Goal: Information Seeking & Learning: Learn about a topic

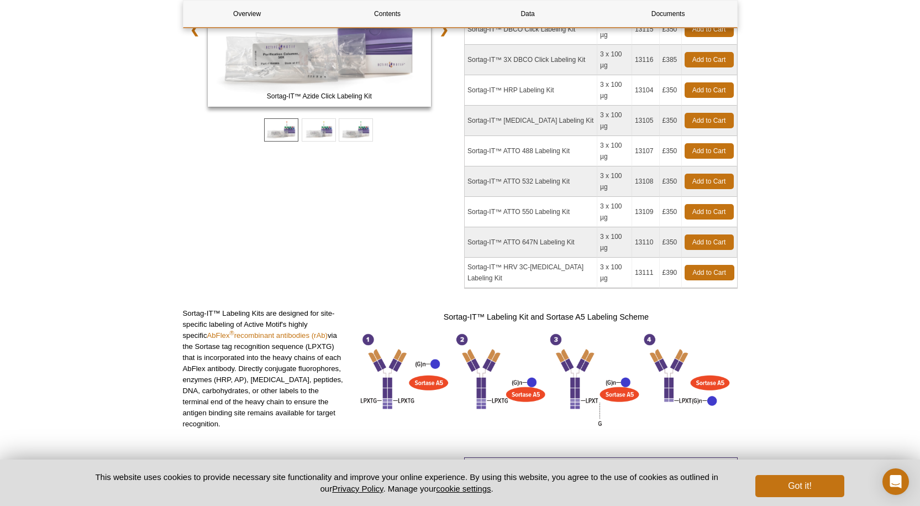
scroll to position [315, 0]
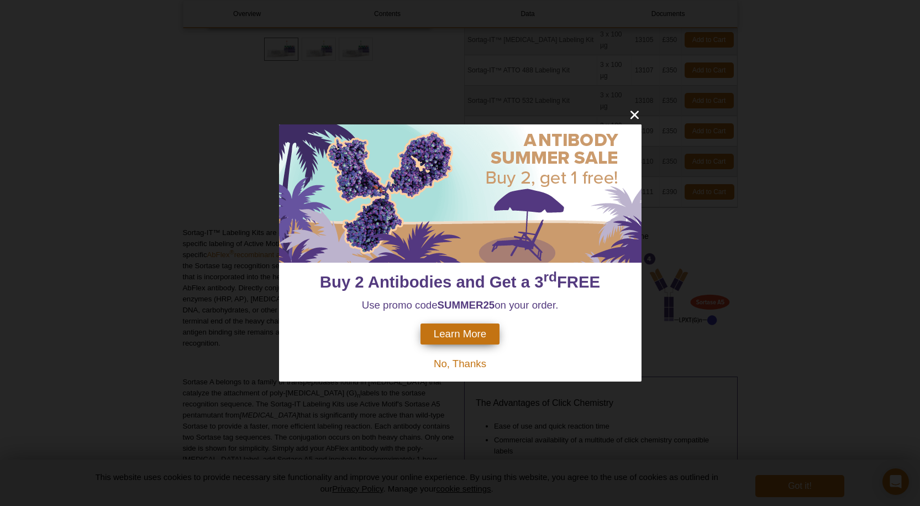
click at [485, 363] on span "No, Thanks" at bounding box center [460, 364] width 53 height 12
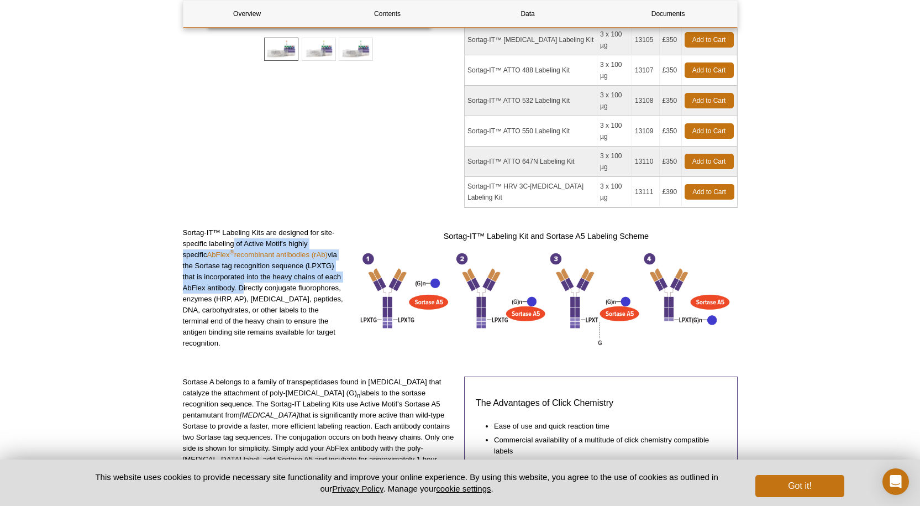
drag, startPoint x: 234, startPoint y: 167, endPoint x: 213, endPoint y: 208, distance: 46.2
click at [213, 227] on p "Sortag-IT™ Labeling Kits are designed for site-specific labeling of Active Moti…" at bounding box center [265, 288] width 164 height 122
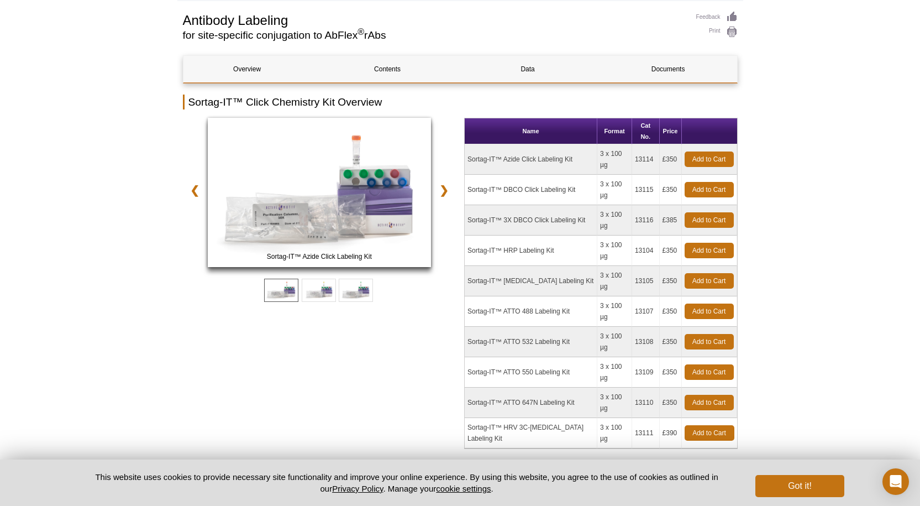
scroll to position [0, 0]
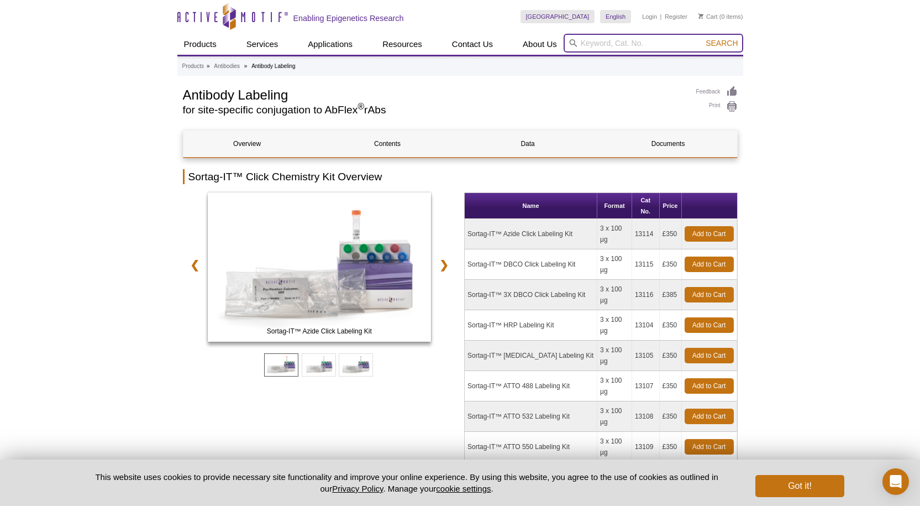
click at [624, 43] on input "search" at bounding box center [654, 43] width 180 height 19
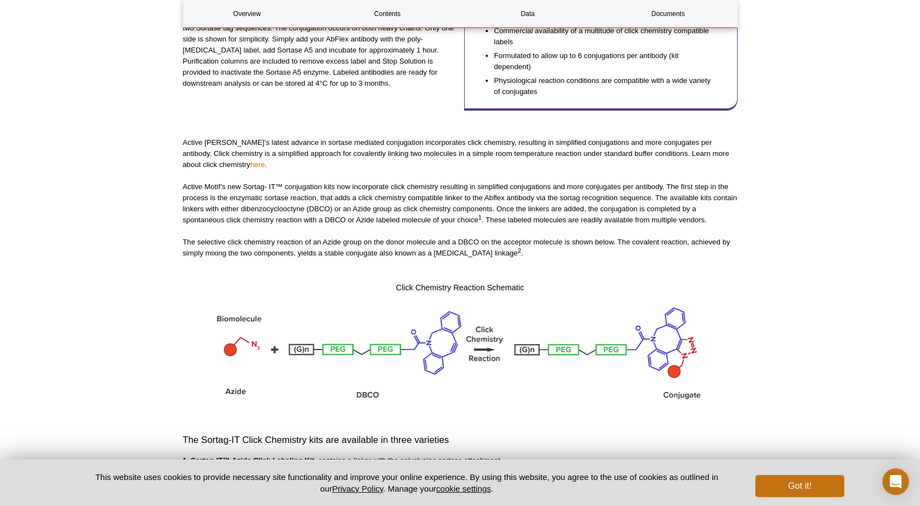
scroll to position [995, 0]
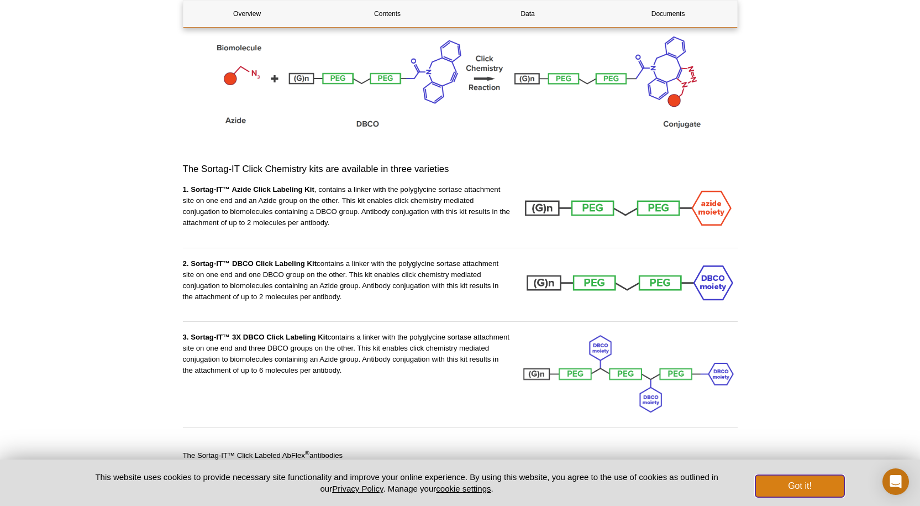
click at [771, 485] on button "Got it!" at bounding box center [800, 486] width 88 height 22
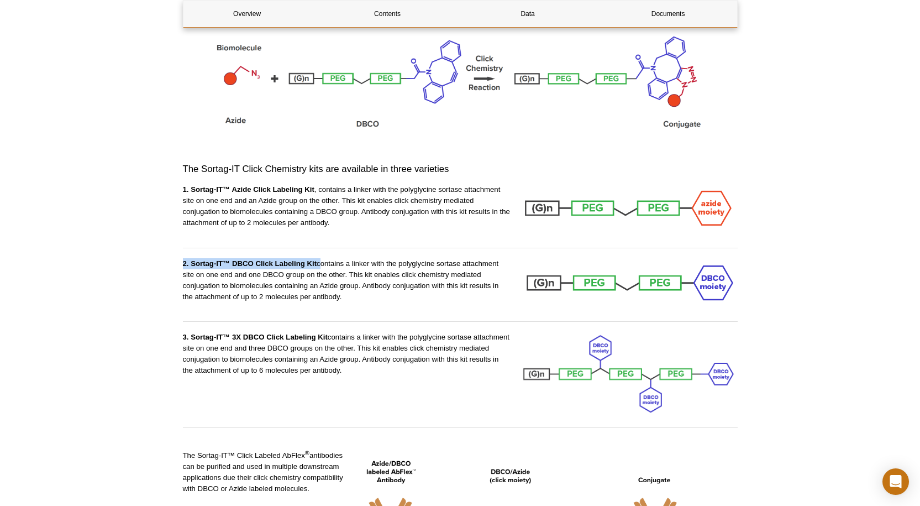
drag, startPoint x: 318, startPoint y: 179, endPoint x: 134, endPoint y: 183, distance: 184.7
click at [134, 183] on div "Active Motif Logo Enabling Epigenetics Research 0 Search Skip to content Active…" at bounding box center [460, 354] width 920 height 2699
click at [421, 184] on p "1. Sortag-IT™ Azide Click Labeling Kit , contains a linker with the polyglycine…" at bounding box center [347, 206] width 328 height 44
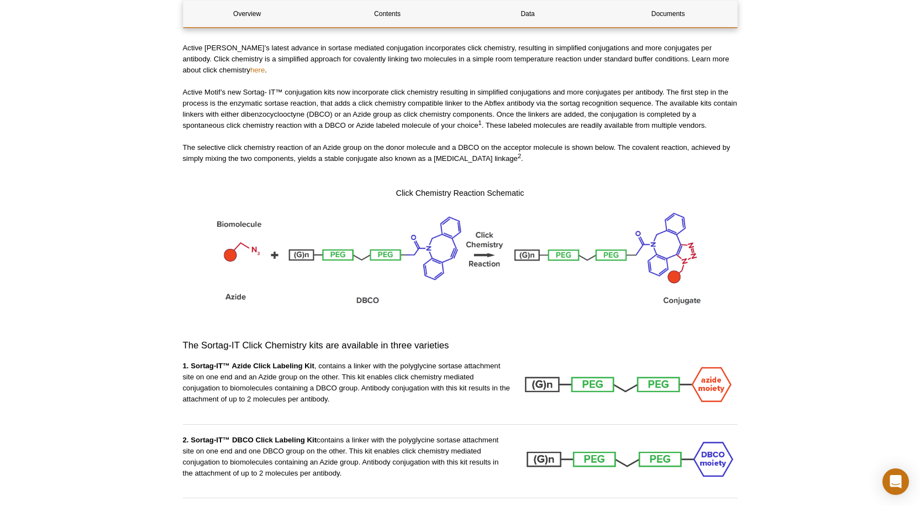
scroll to position [774, 0]
